Goal: Find specific page/section: Find specific page/section

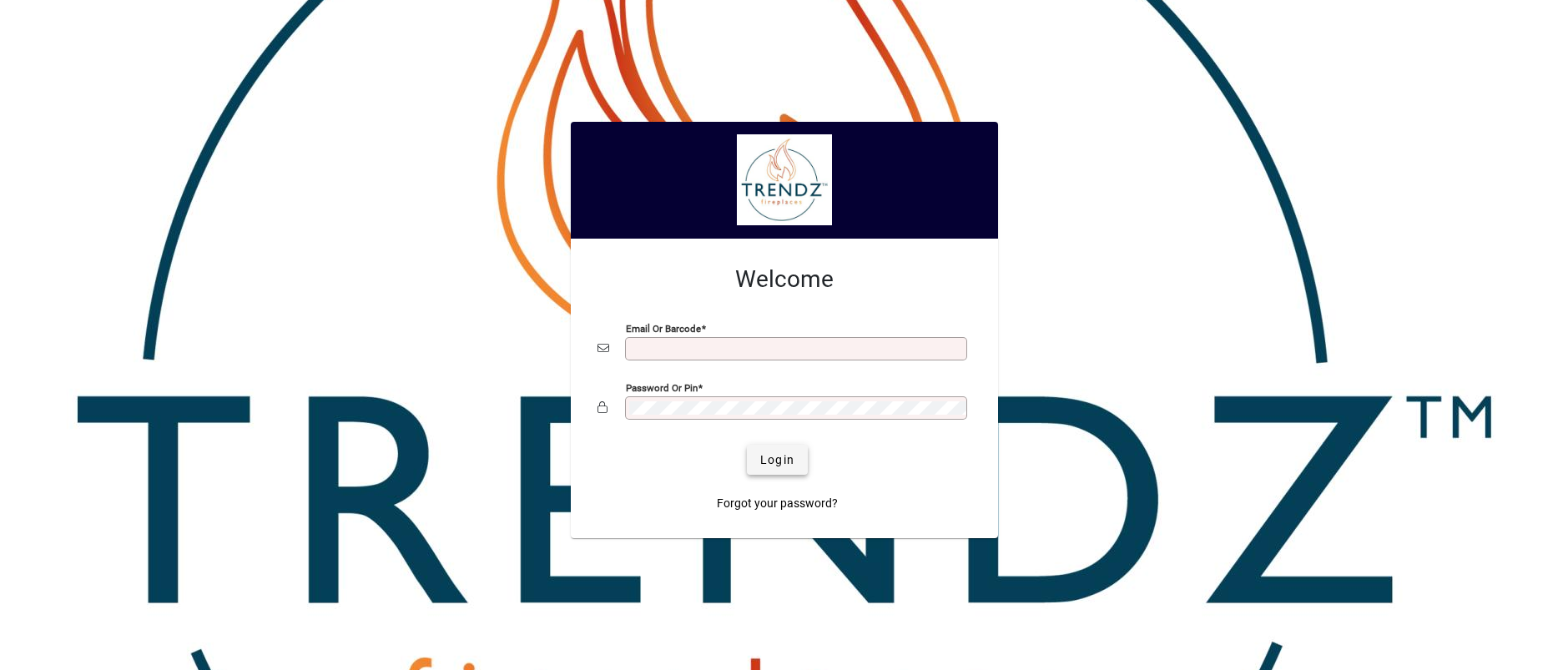
type input "**********"
click at [778, 450] on span "submit" at bounding box center [777, 460] width 61 height 40
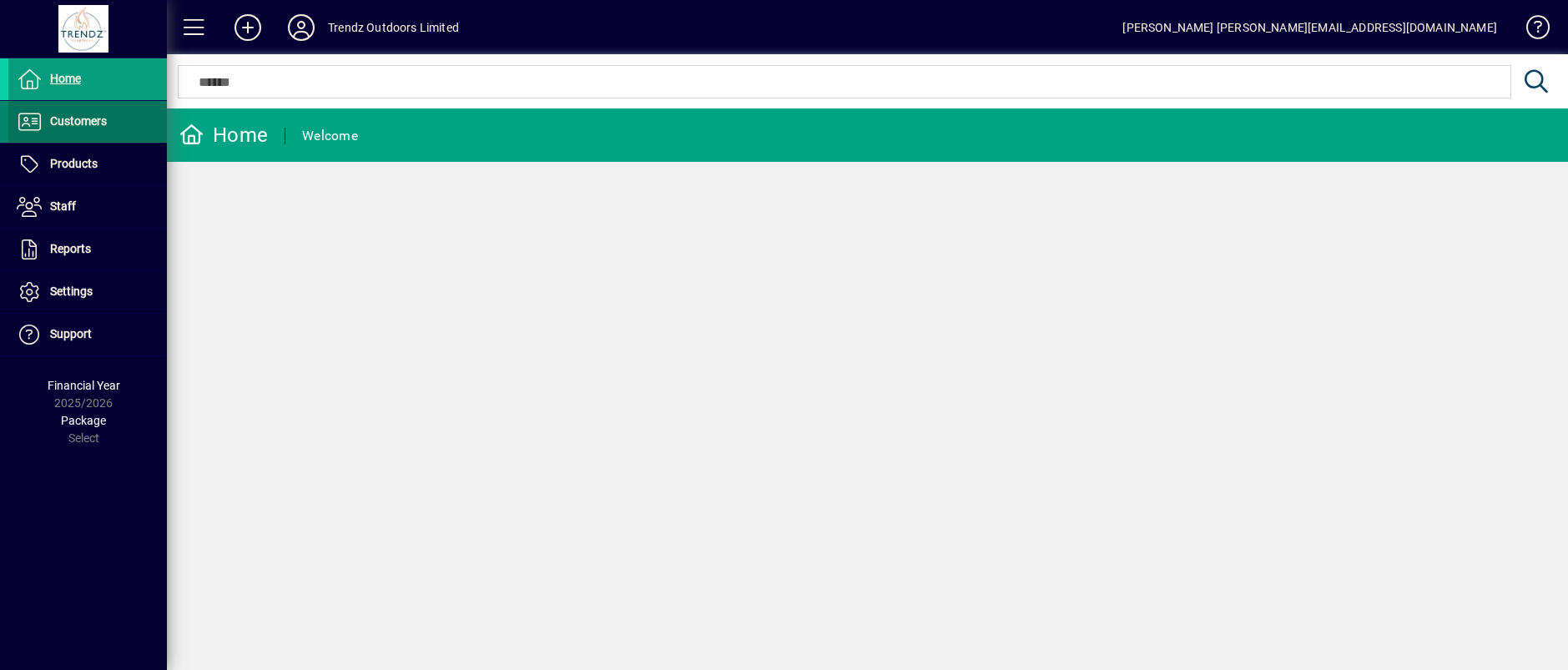
click at [92, 135] on span at bounding box center [87, 122] width 159 height 40
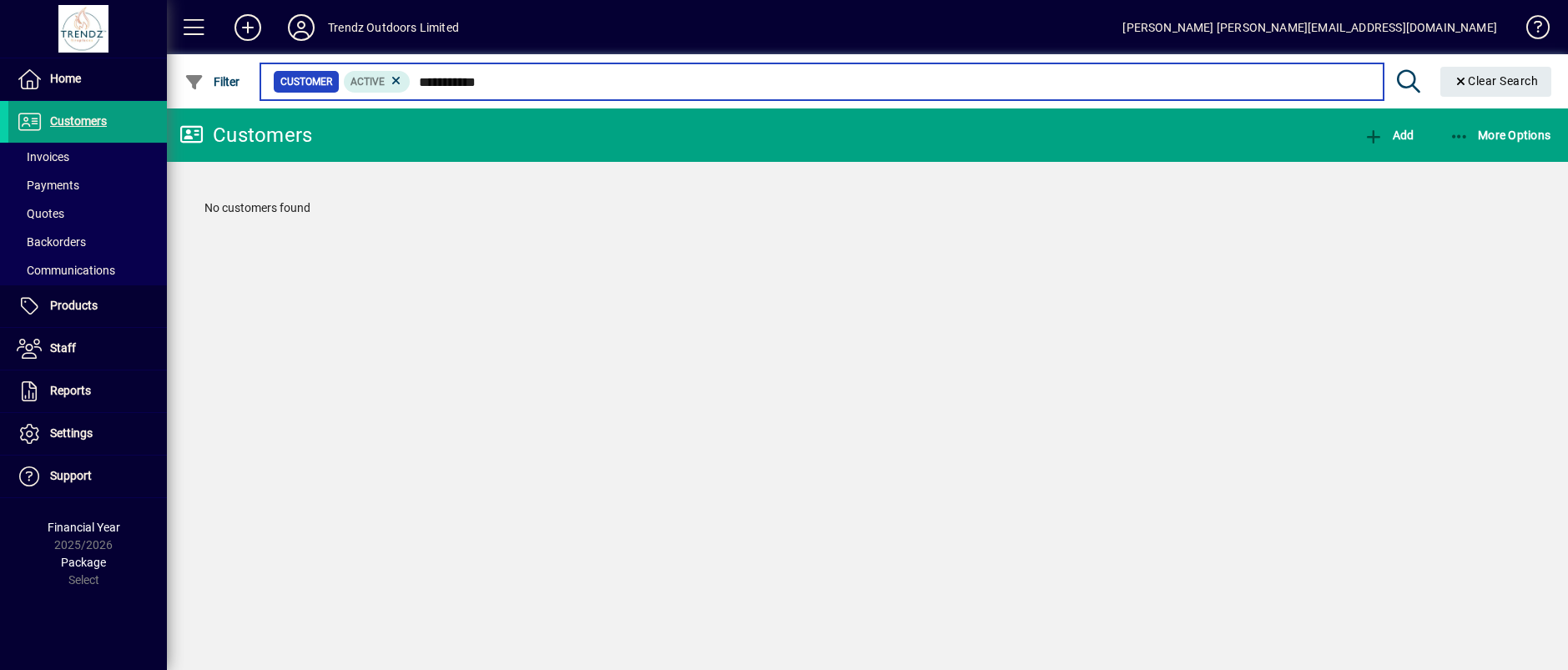
type input "**********"
